Goal: Task Accomplishment & Management: Use online tool/utility

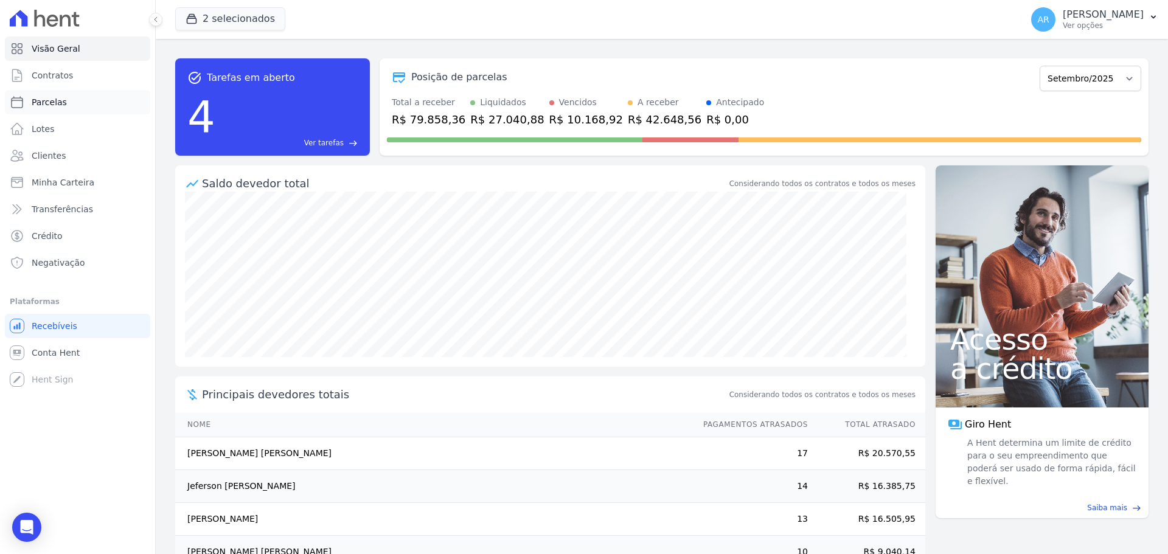
click at [64, 104] on link "Parcelas" at bounding box center [77, 102] width 145 height 24
select select
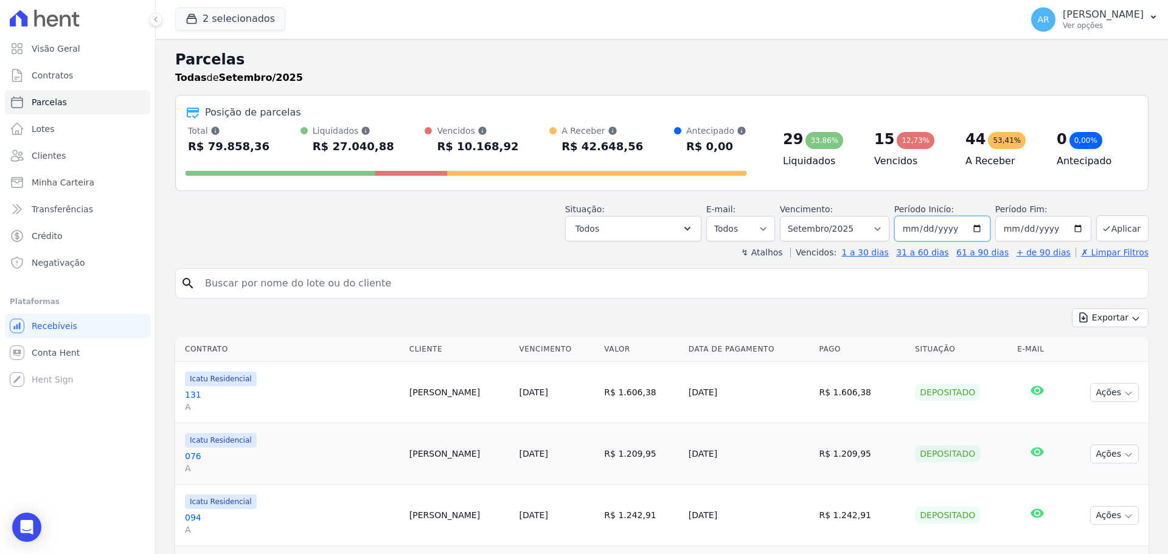
click at [976, 228] on input "[DATE]" at bounding box center [942, 229] width 96 height 26
type input "[DATE]"
click at [1066, 230] on input "[DATE]" at bounding box center [1043, 229] width 96 height 26
type input "[DATE]"
click at [1104, 225] on button "Aplicar" at bounding box center [1122, 228] width 52 height 26
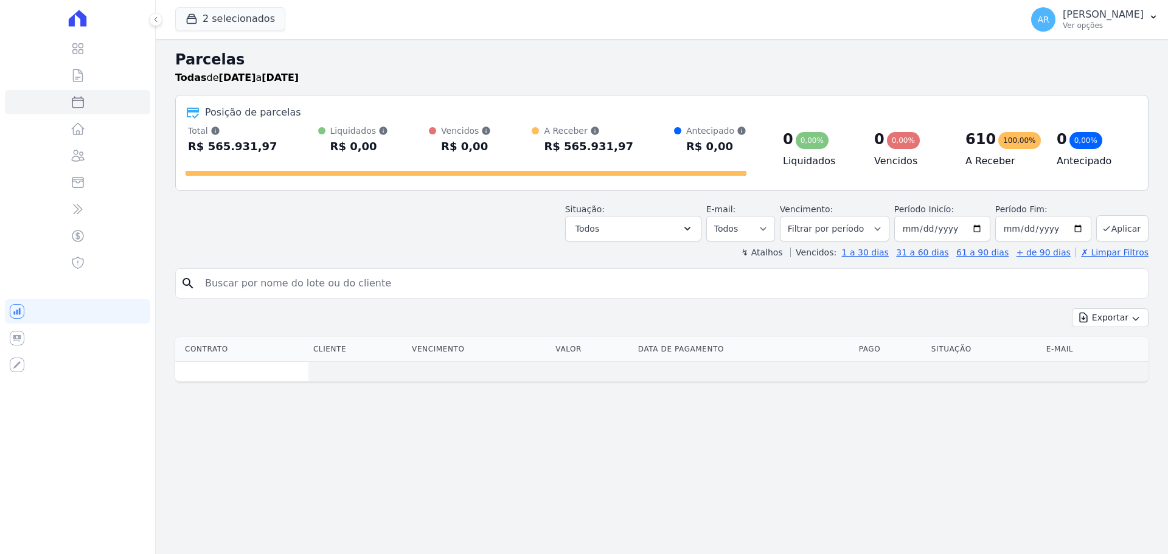
select select
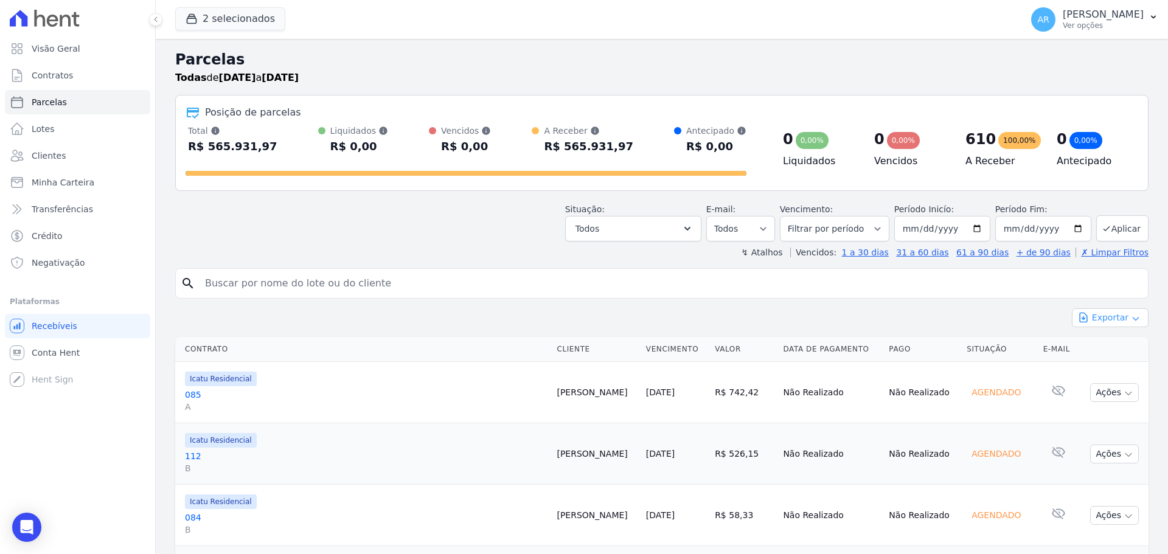
click at [1097, 318] on button "Exportar" at bounding box center [1110, 317] width 77 height 19
click at [1095, 366] on span "Exportar CSV" at bounding box center [1109, 367] width 64 height 12
